Goal: Information Seeking & Learning: Learn about a topic

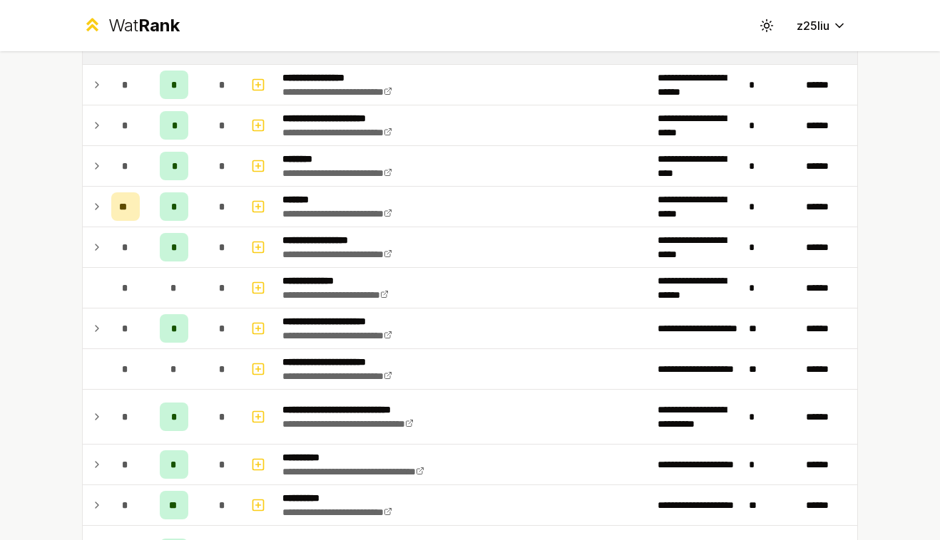
scroll to position [1141, 0]
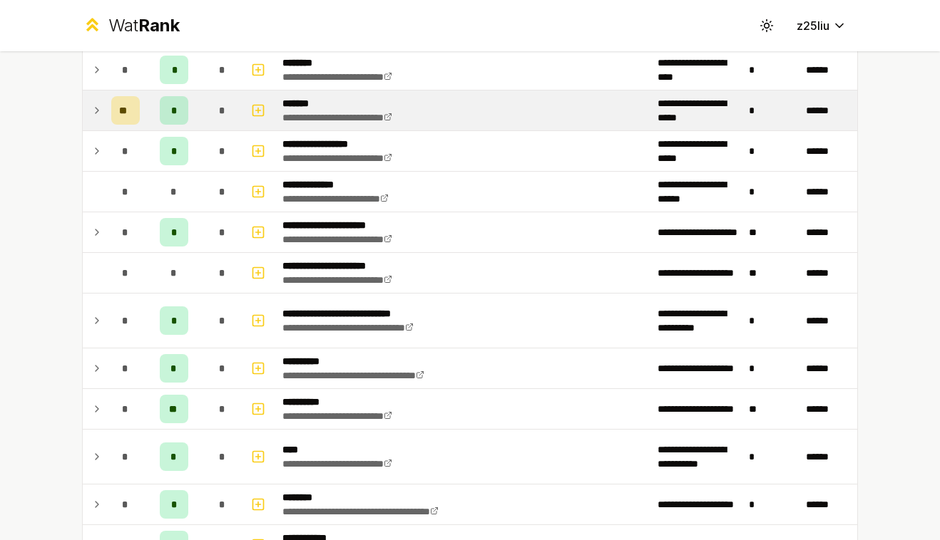
click at [96, 110] on icon at bounding box center [96, 110] width 11 height 17
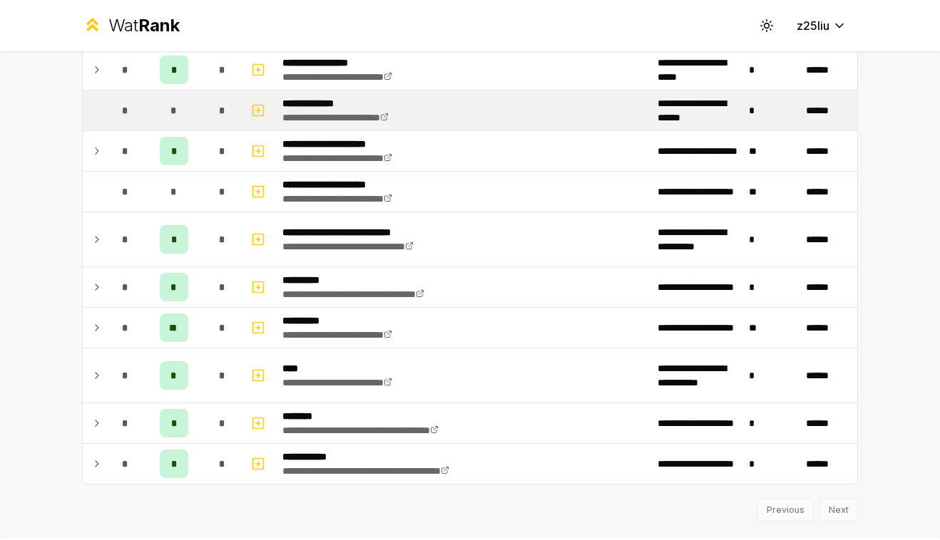
scroll to position [1220, 0]
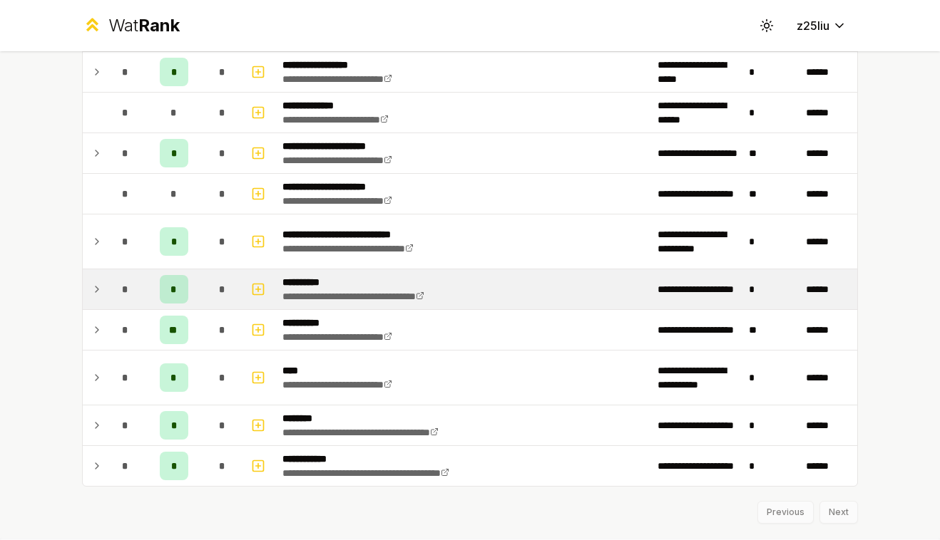
click at [95, 275] on td at bounding box center [94, 289] width 23 height 40
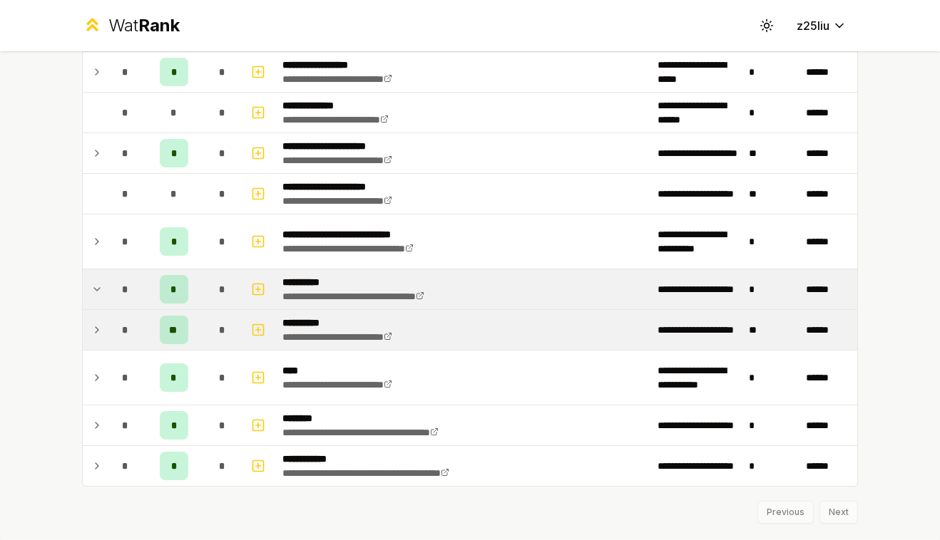
click at [111, 334] on div "*" at bounding box center [125, 330] width 29 height 29
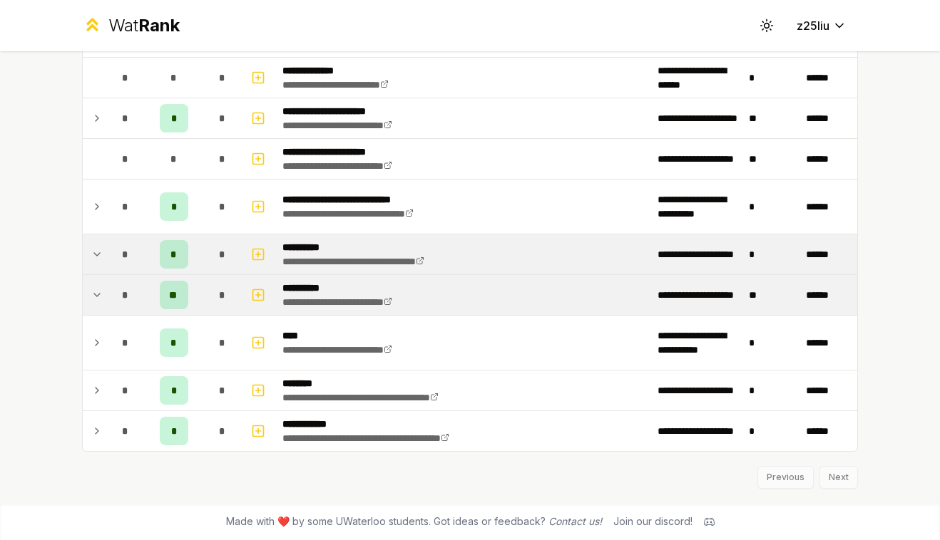
click at [176, 292] on span "**" at bounding box center [174, 295] width 10 height 14
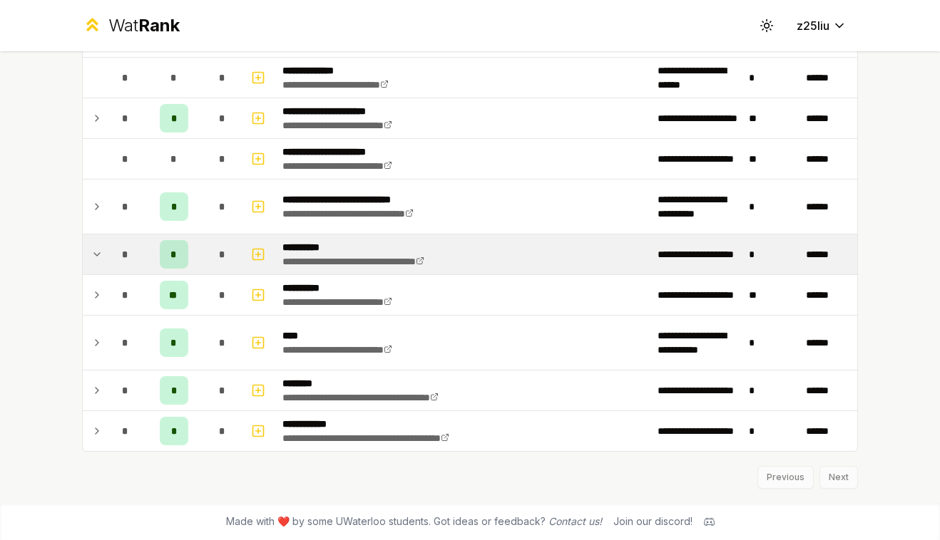
click at [96, 258] on icon at bounding box center [96, 254] width 11 height 17
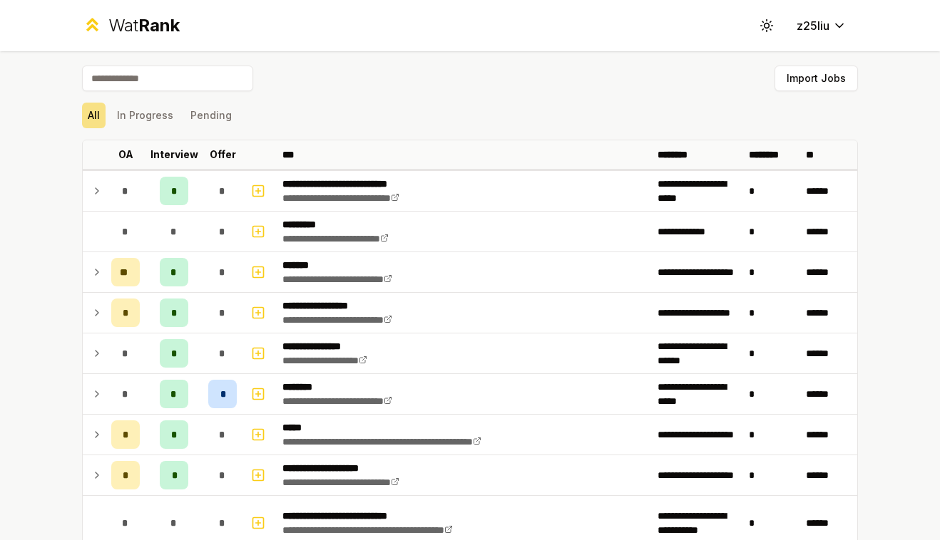
scroll to position [1255, 0]
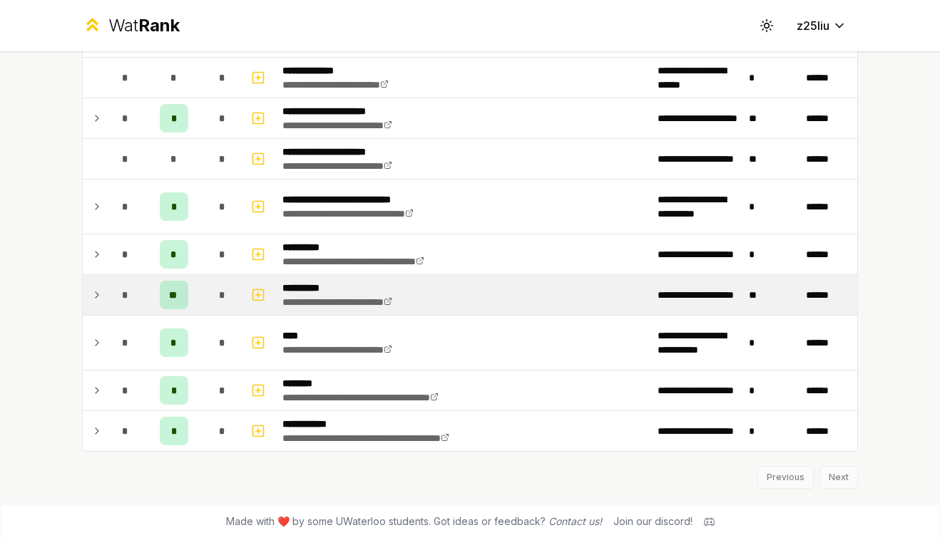
click at [100, 293] on icon at bounding box center [96, 295] width 11 height 17
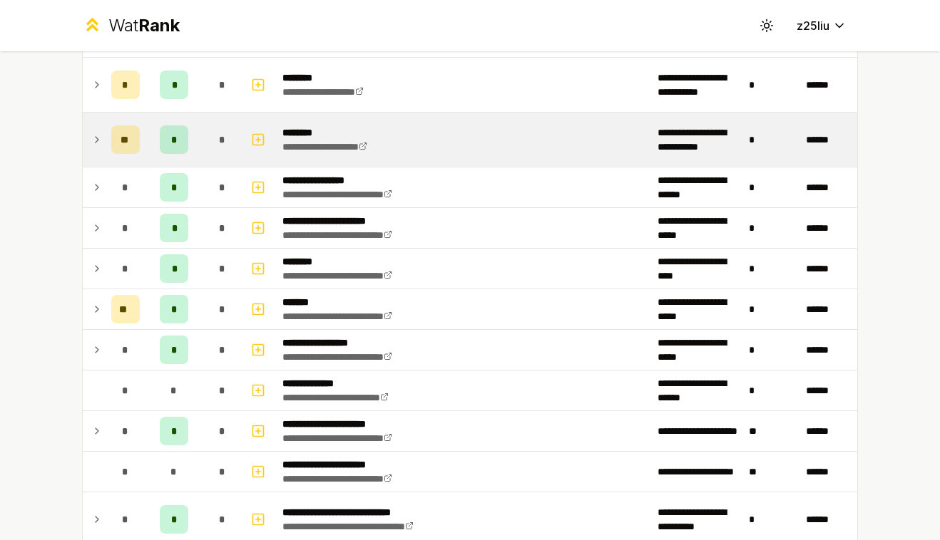
scroll to position [883, 0]
